Goal: Task Accomplishment & Management: Use online tool/utility

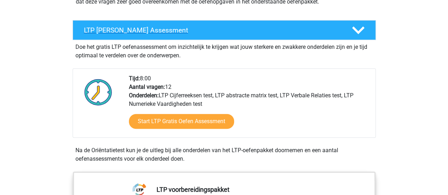
scroll to position [118, 0]
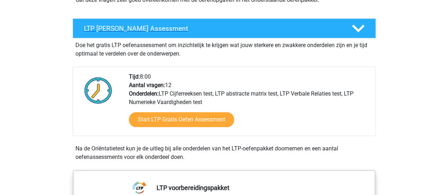
click at [175, 31] on h4 "LTP [PERSON_NAME] Assessment" at bounding box center [212, 28] width 256 height 8
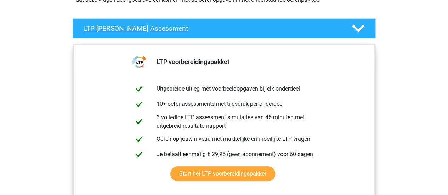
click at [355, 28] on polygon at bounding box center [358, 29] width 12 height 8
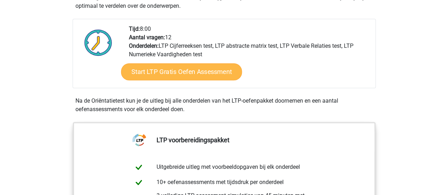
scroll to position [166, 0]
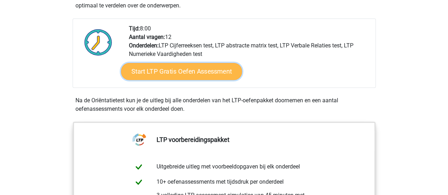
click at [195, 66] on link "Start LTP Gratis Oefen Assessment" at bounding box center [181, 71] width 121 height 17
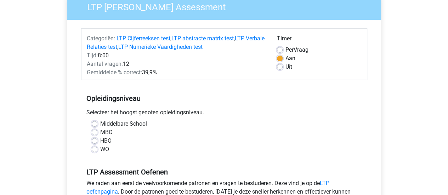
scroll to position [103, 0]
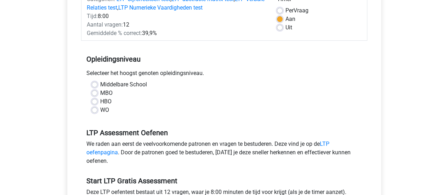
click at [91, 107] on div "Middelbare School MBO HBO WO" at bounding box center [223, 97] width 275 height 34
click at [100, 109] on label "WO" at bounding box center [104, 110] width 9 height 8
click at [93, 109] on input "WO" at bounding box center [95, 109] width 6 height 7
radio input "true"
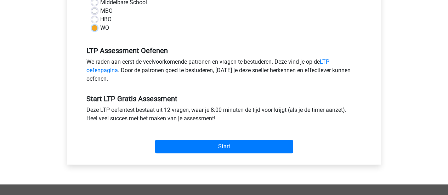
scroll to position [186, 0]
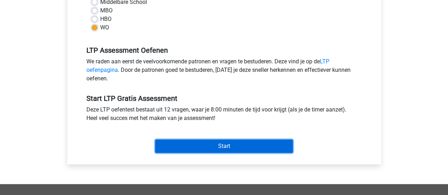
click at [243, 145] on input "Start" at bounding box center [224, 146] width 138 height 13
